Goal: Find specific page/section: Find specific page/section

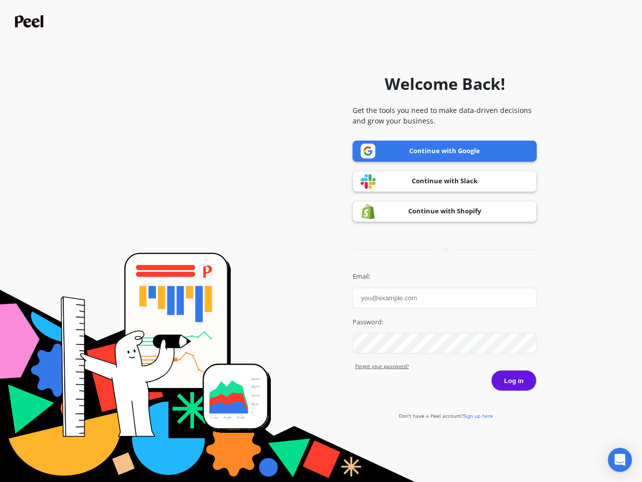
click at [620, 460] on icon "Open Intercom Messenger" at bounding box center [620, 460] width 11 height 12
